Goal: Information Seeking & Learning: Learn about a topic

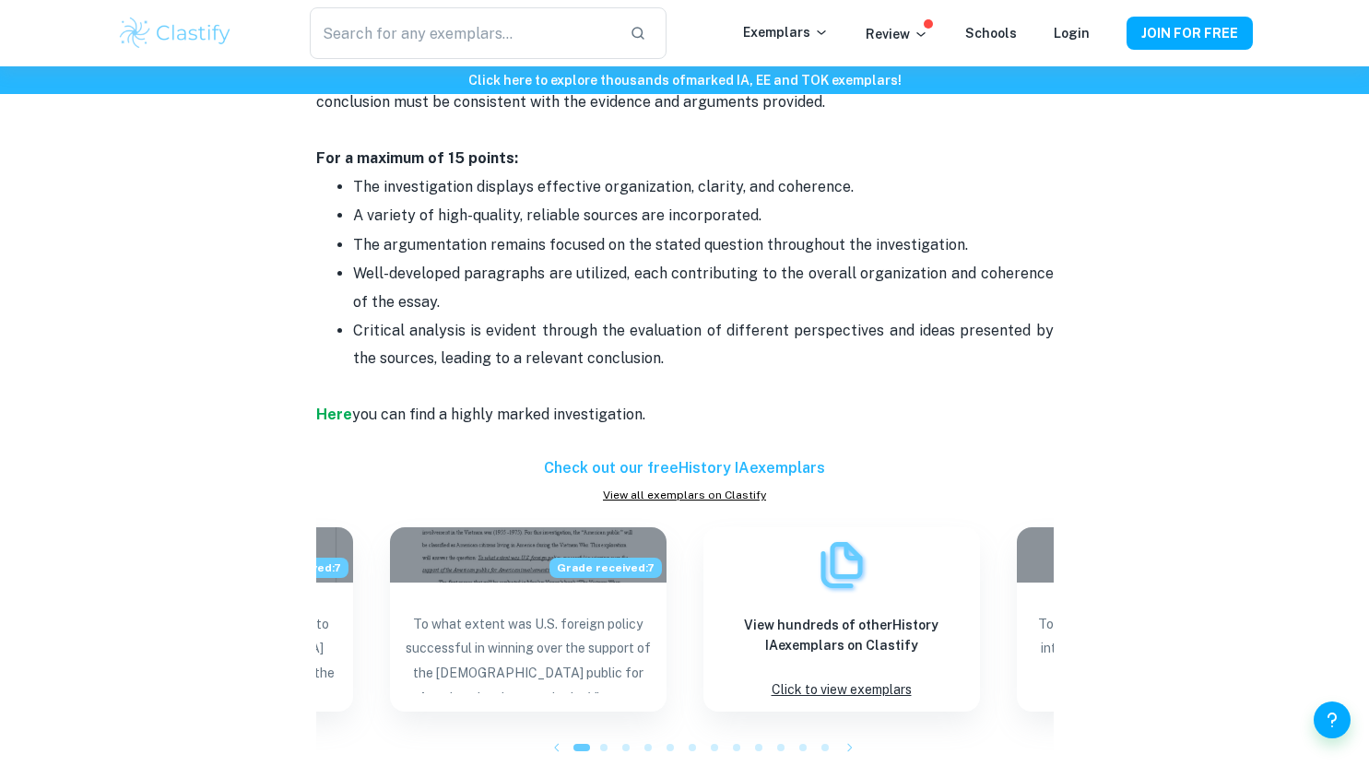
scroll to position [1614, 0]
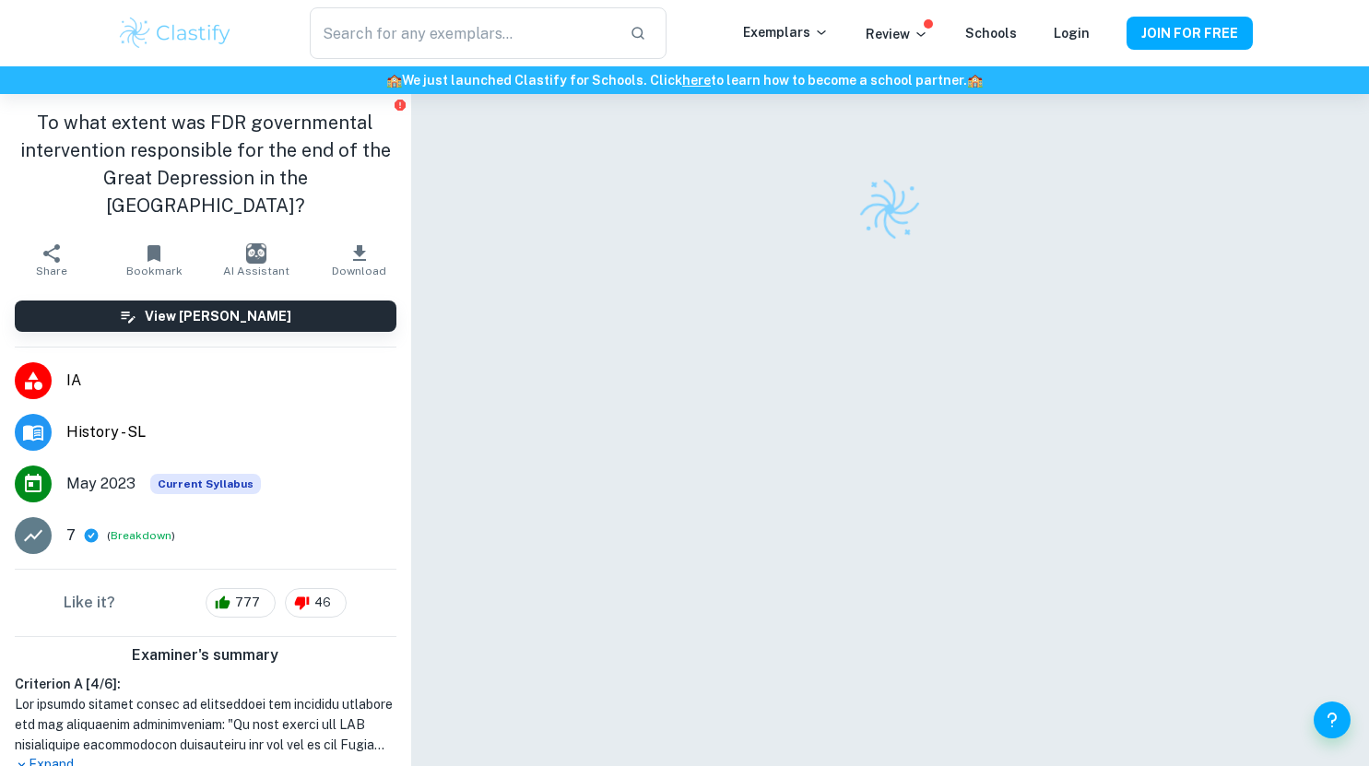
checkbox input "true"
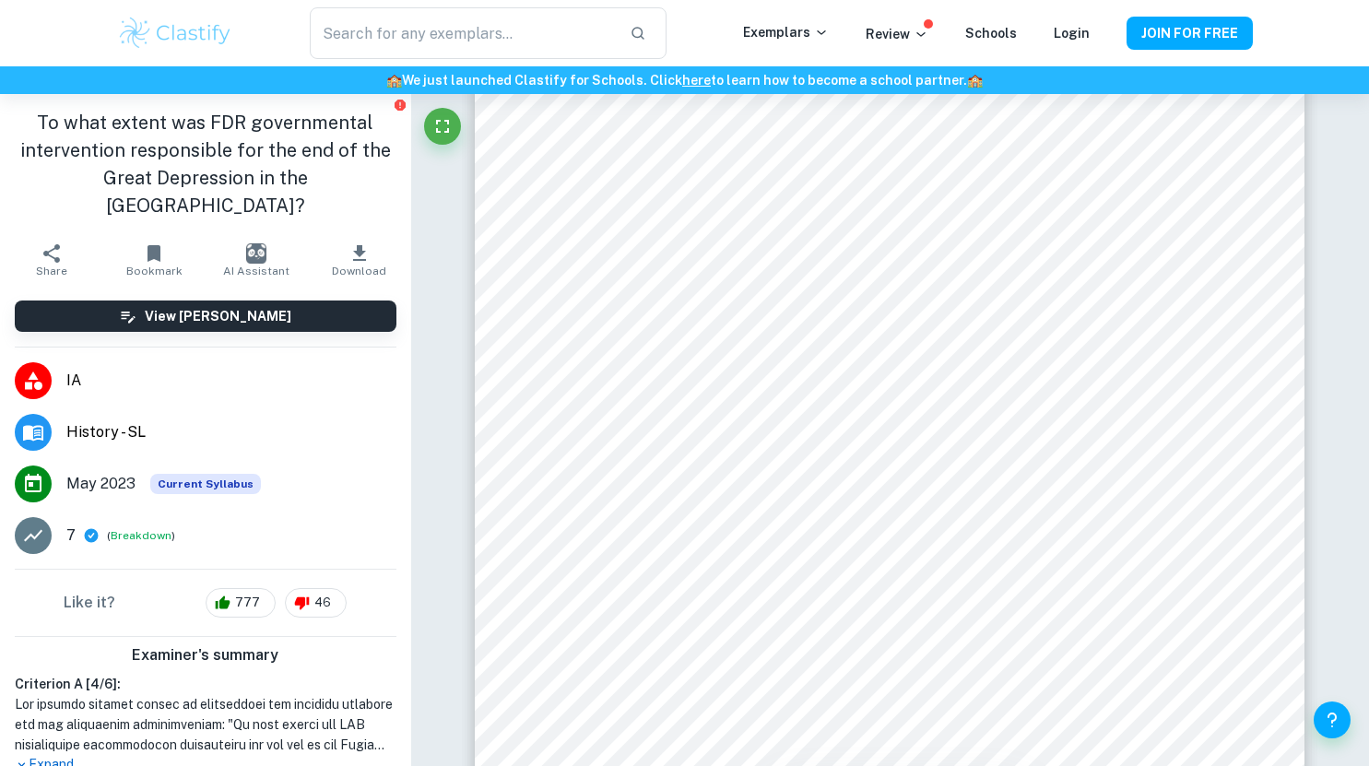
scroll to position [6023, 0]
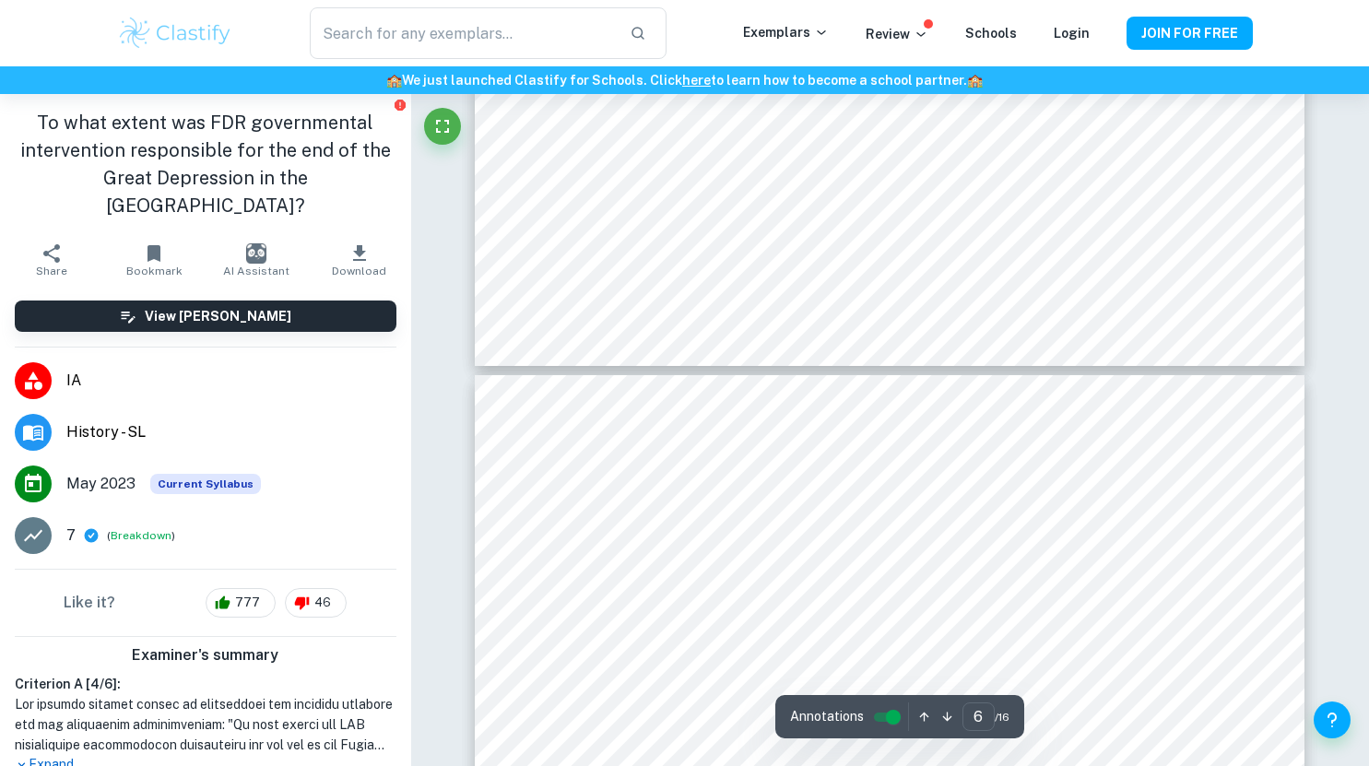
type input "7"
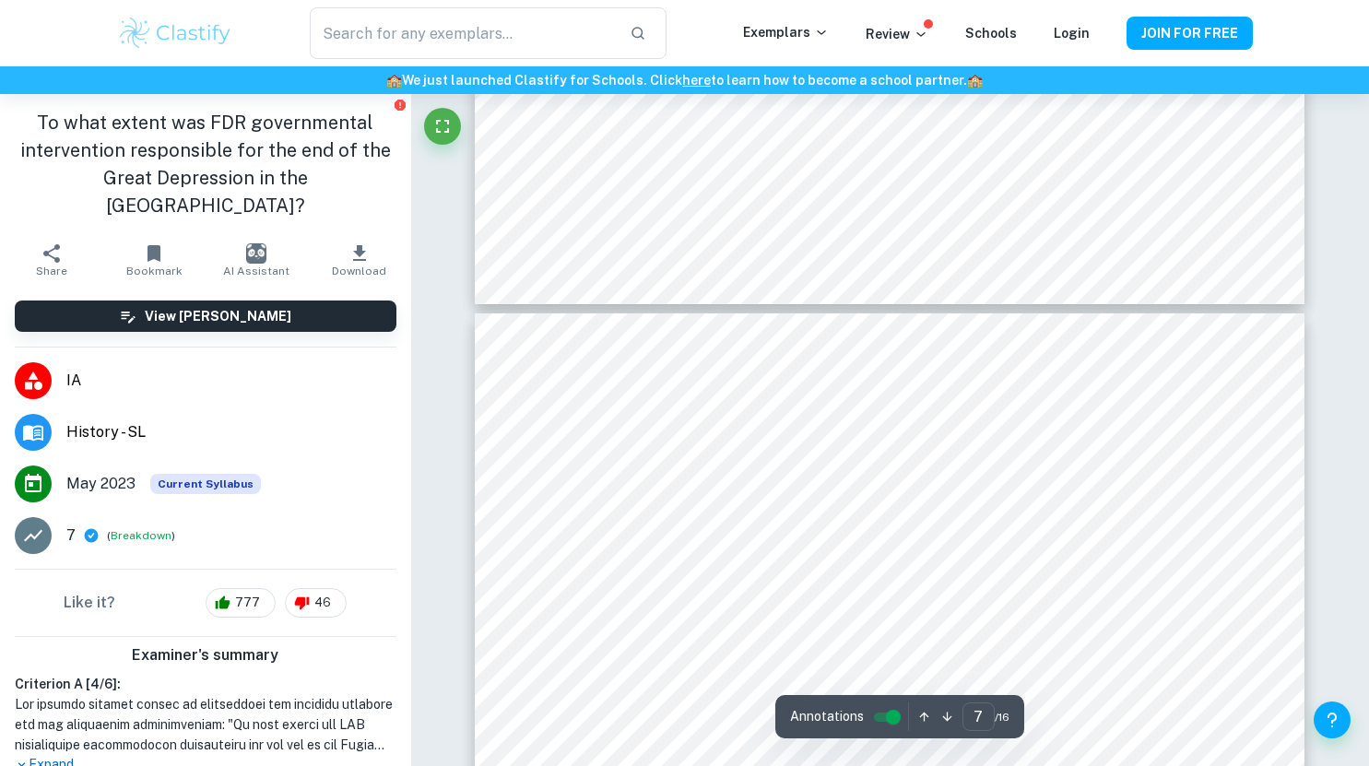
scroll to position [6563, 0]
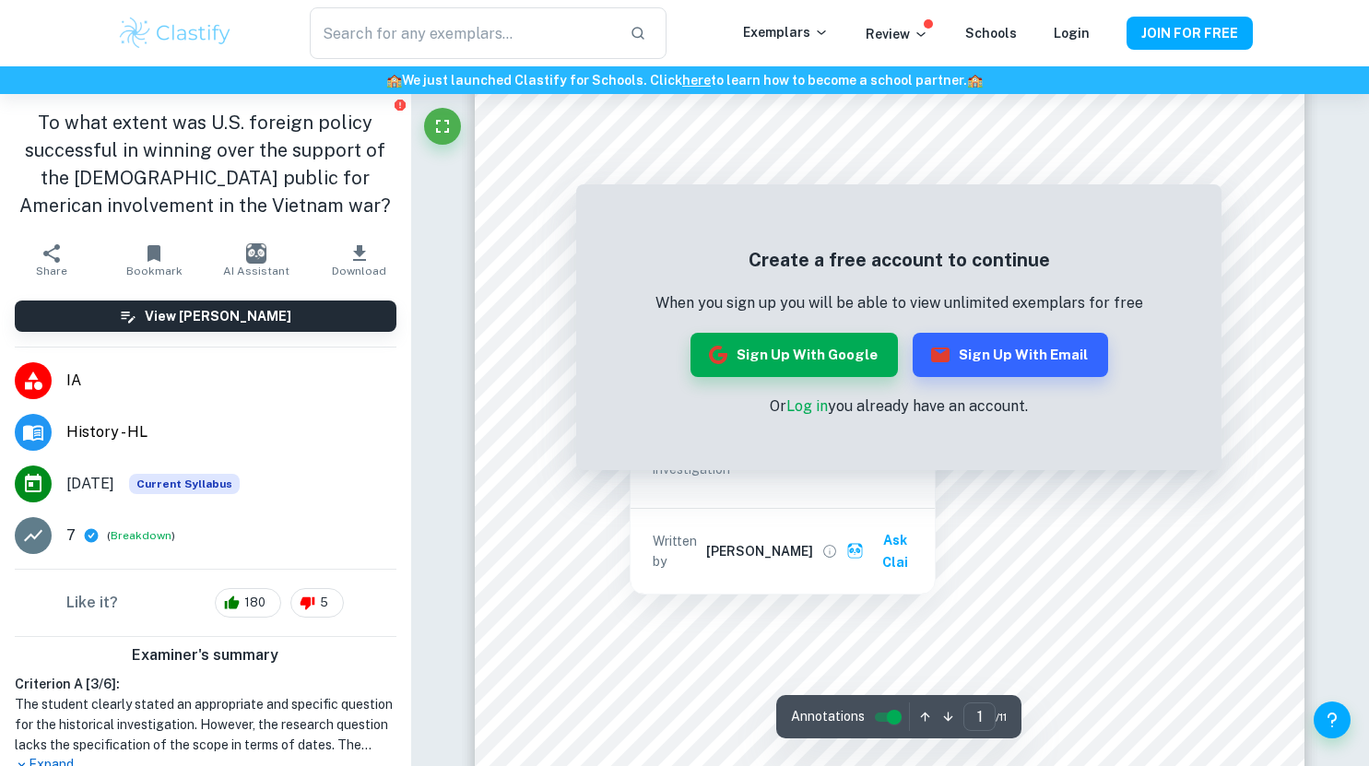
scroll to position [305, 0]
